Goal: Check status: Check status

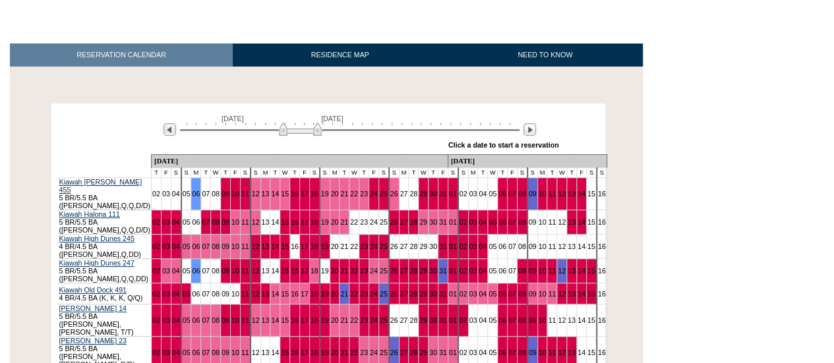
scroll to position [264, 0]
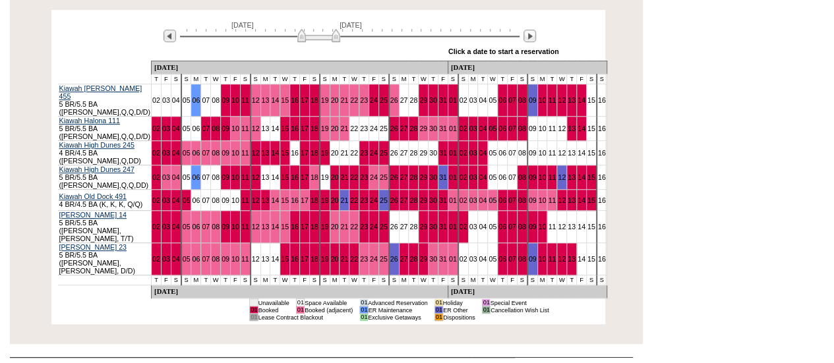
drag, startPoint x: 285, startPoint y: 39, endPoint x: 303, endPoint y: 44, distance: 19.2
click at [303, 42] on img at bounding box center [318, 35] width 43 height 13
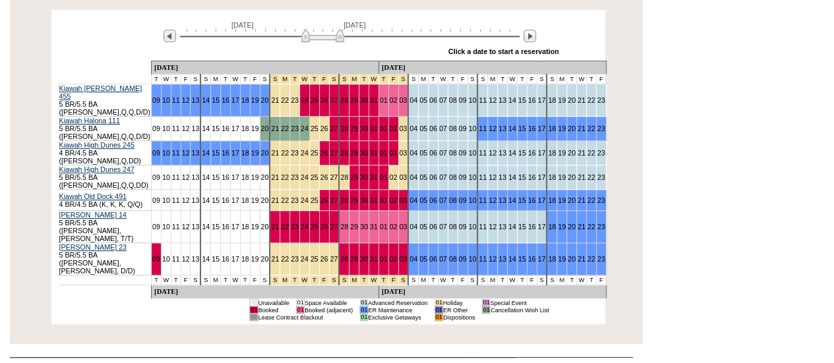
click at [311, 40] on img at bounding box center [322, 35] width 43 height 13
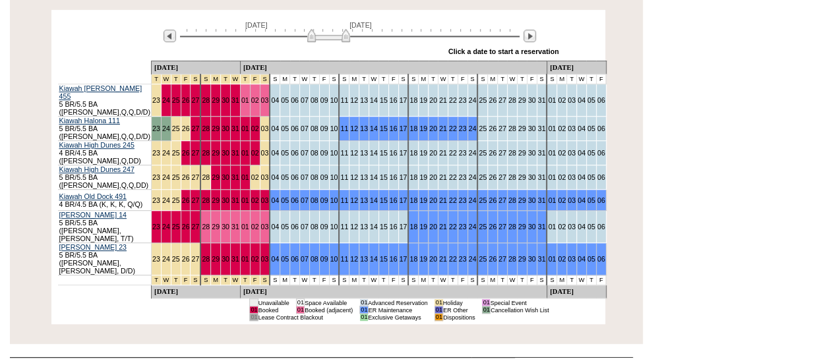
click at [329, 35] on img at bounding box center [328, 35] width 43 height 13
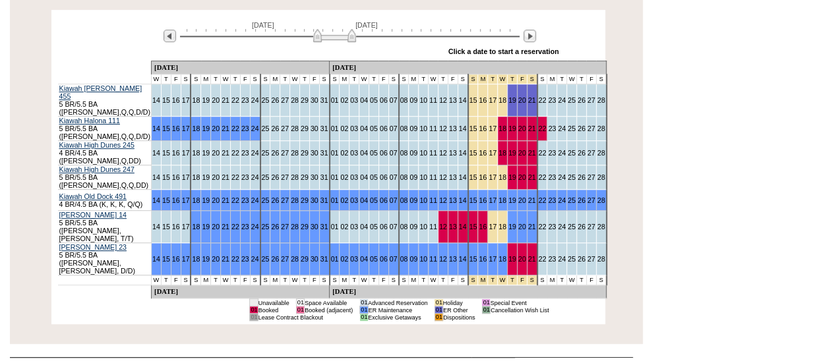
drag, startPoint x: 321, startPoint y: 34, endPoint x: 329, endPoint y: 35, distance: 8.0
click at [329, 35] on img at bounding box center [334, 35] width 43 height 13
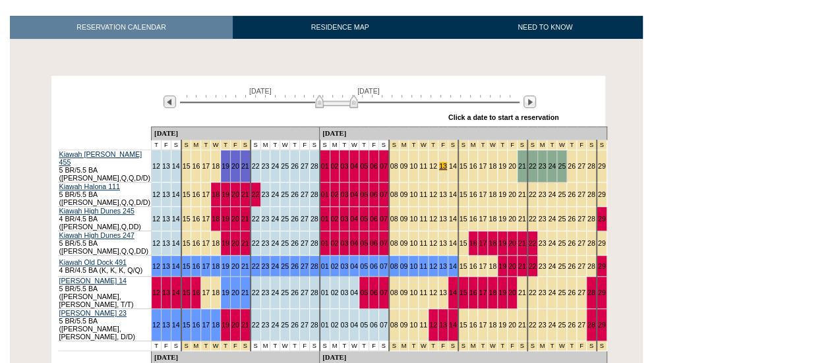
scroll to position [0, 0]
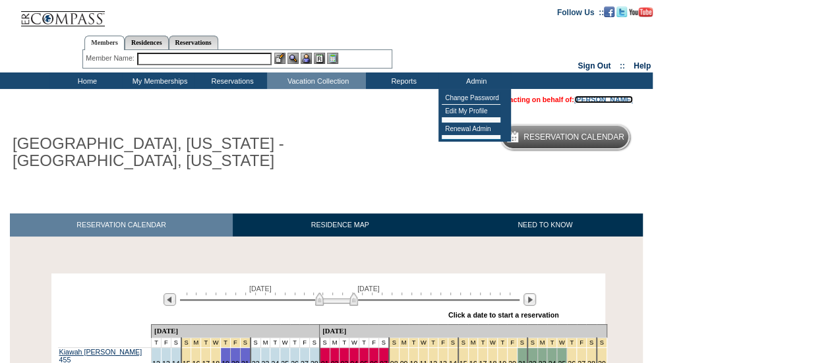
click at [585, 104] on link "[PERSON_NAME]" at bounding box center [604, 100] width 59 height 8
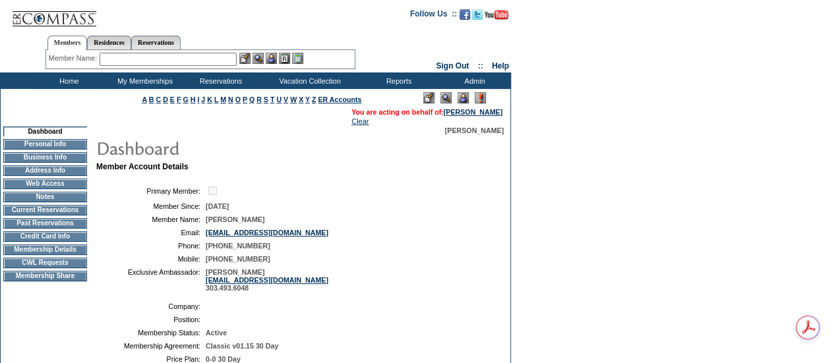
click at [58, 213] on td "Current Reservations" at bounding box center [45, 210] width 84 height 11
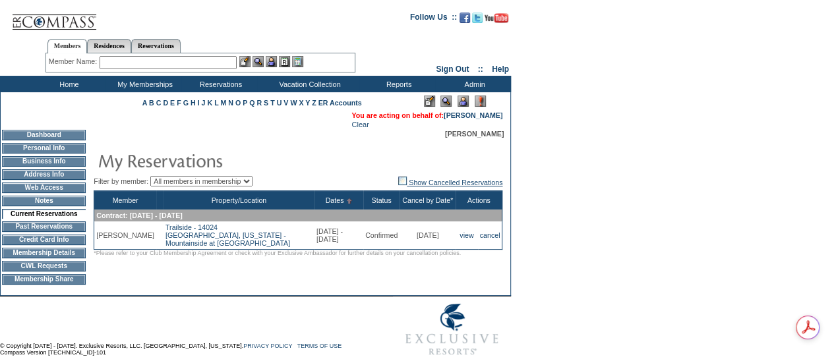
click at [444, 185] on link "Show Cancelled Reservations" at bounding box center [450, 183] width 104 height 8
